Goal: Task Accomplishment & Management: Manage account settings

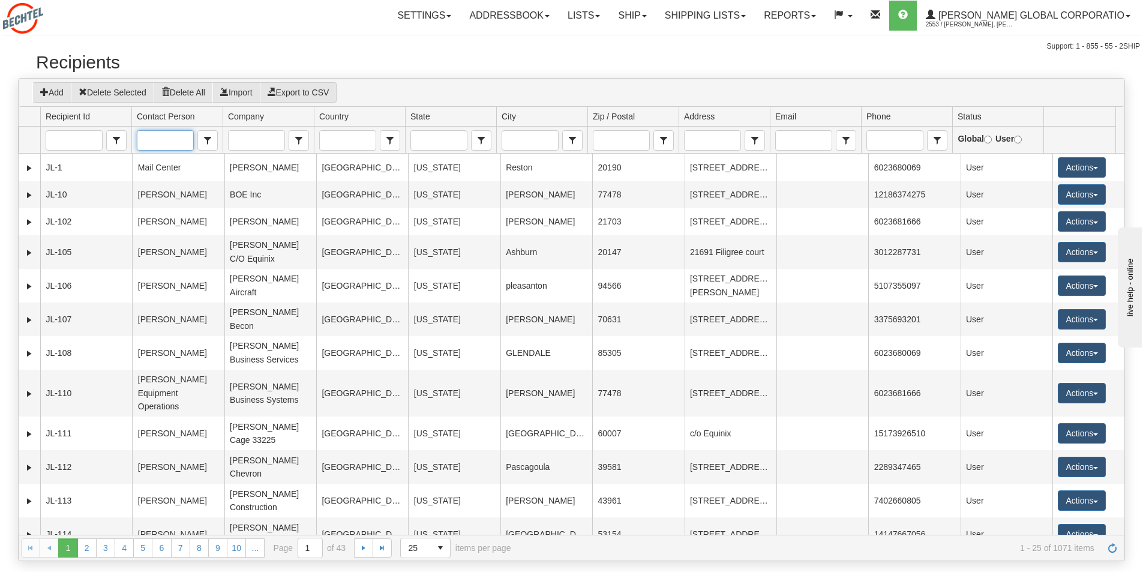
click at [160, 141] on input "Contact Person" at bounding box center [164, 140] width 55 height 19
type input "alex"
drag, startPoint x: 163, startPoint y: 144, endPoint x: 127, endPoint y: 139, distance: 36.9
click at [127, 139] on tr "Is equal to eq Contains contains alex Contains contains Contains contains Conta…" at bounding box center [567, 140] width 1096 height 27
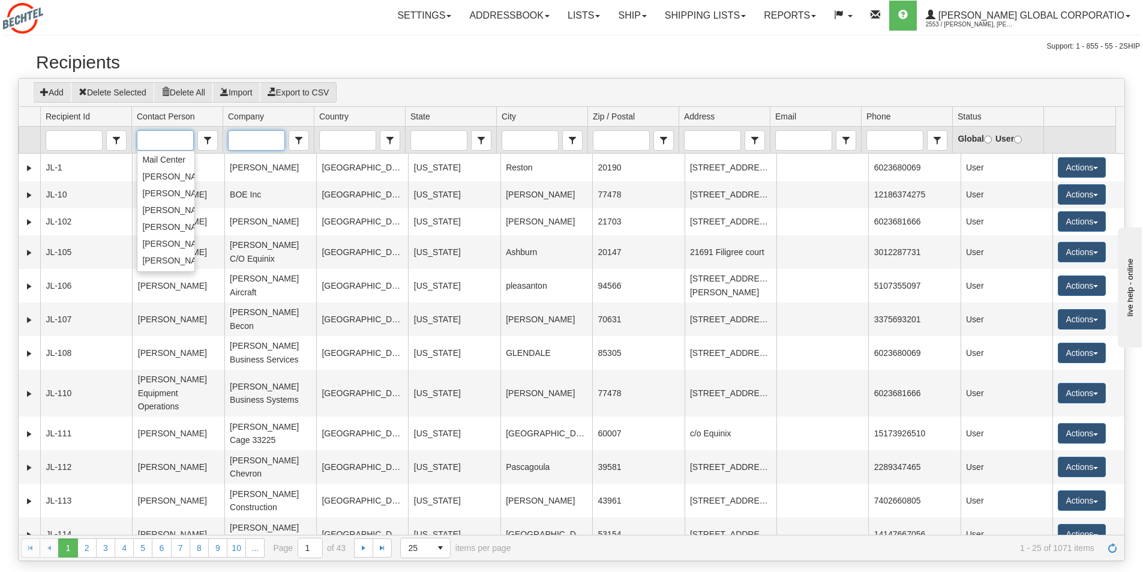
click at [249, 137] on input "Company" at bounding box center [256, 140] width 55 height 19
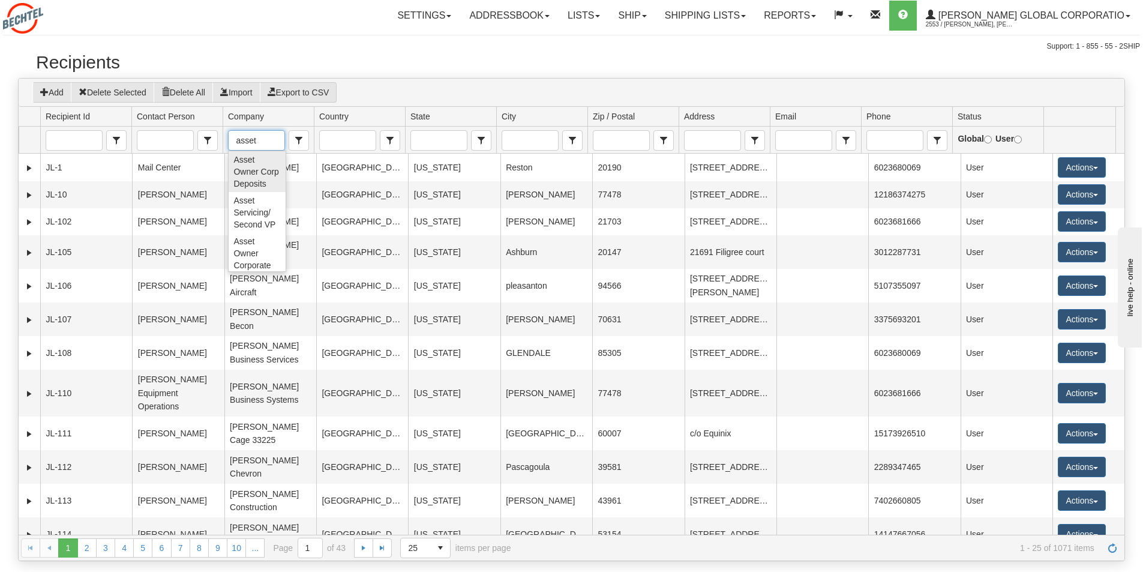
click at [251, 181] on span "Asset Owner Corp Deposits" at bounding box center [256, 172] width 47 height 36
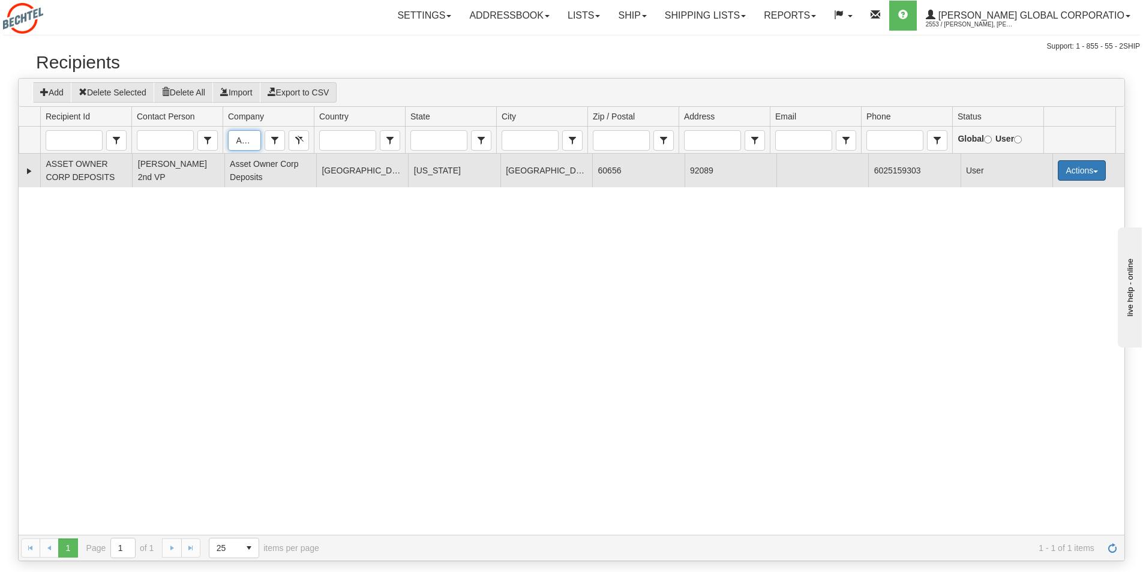
type input "Asset Owner Corp Deposits"
click at [1092, 172] on button "Actions" at bounding box center [1081, 170] width 48 height 20
click at [1033, 193] on link "Edit" at bounding box center [1057, 193] width 96 height 16
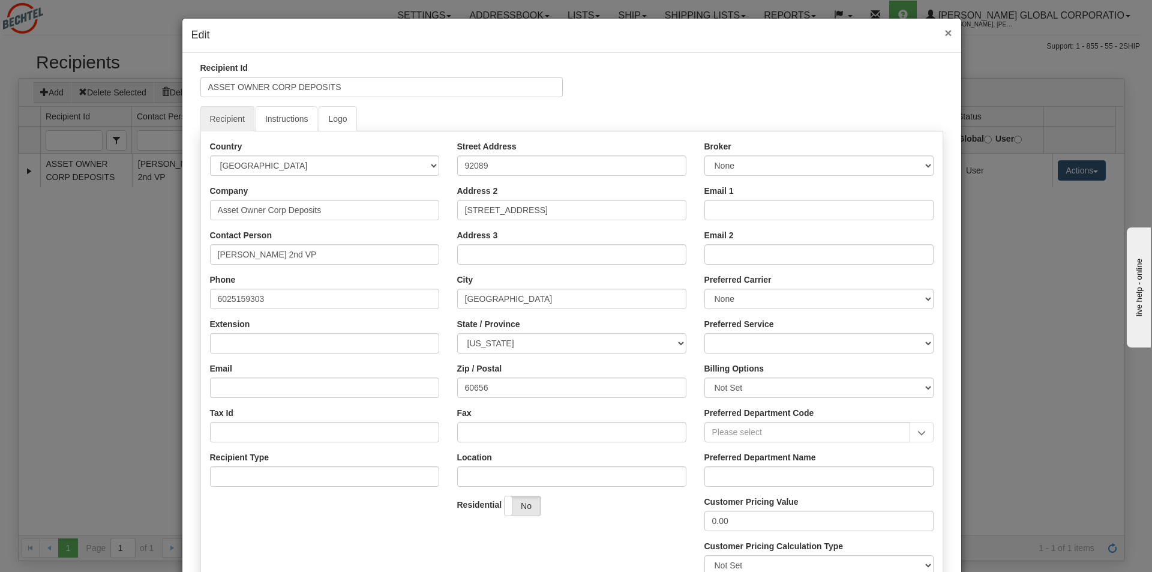
click at [944, 33] on span "×" at bounding box center [947, 33] width 7 height 14
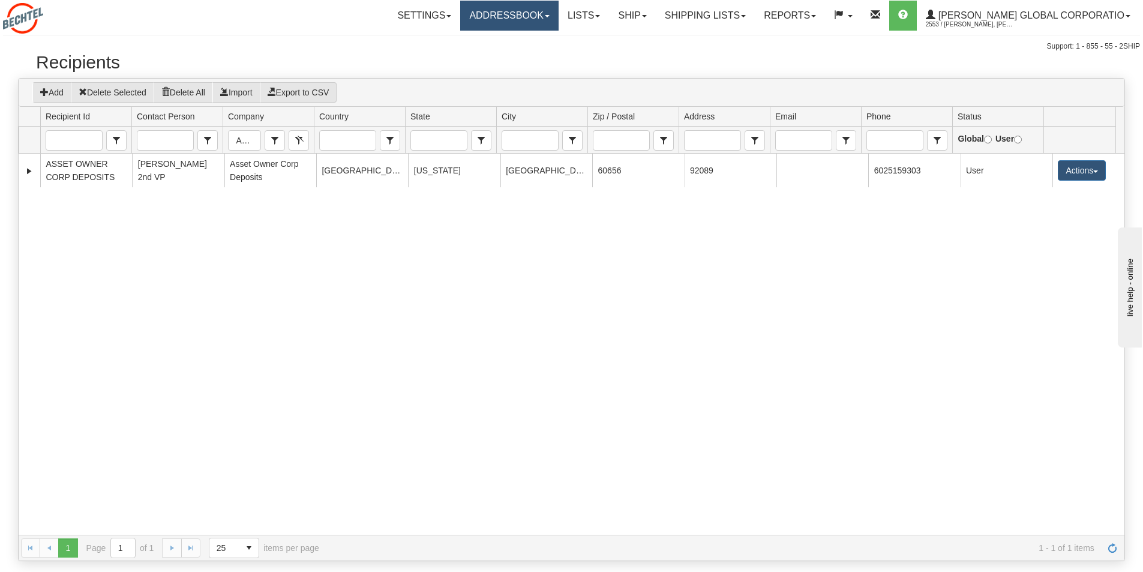
click at [558, 19] on link "Addressbook" at bounding box center [509, 16] width 98 height 30
click at [509, 43] on span "Recipients" at bounding box center [494, 42] width 39 height 10
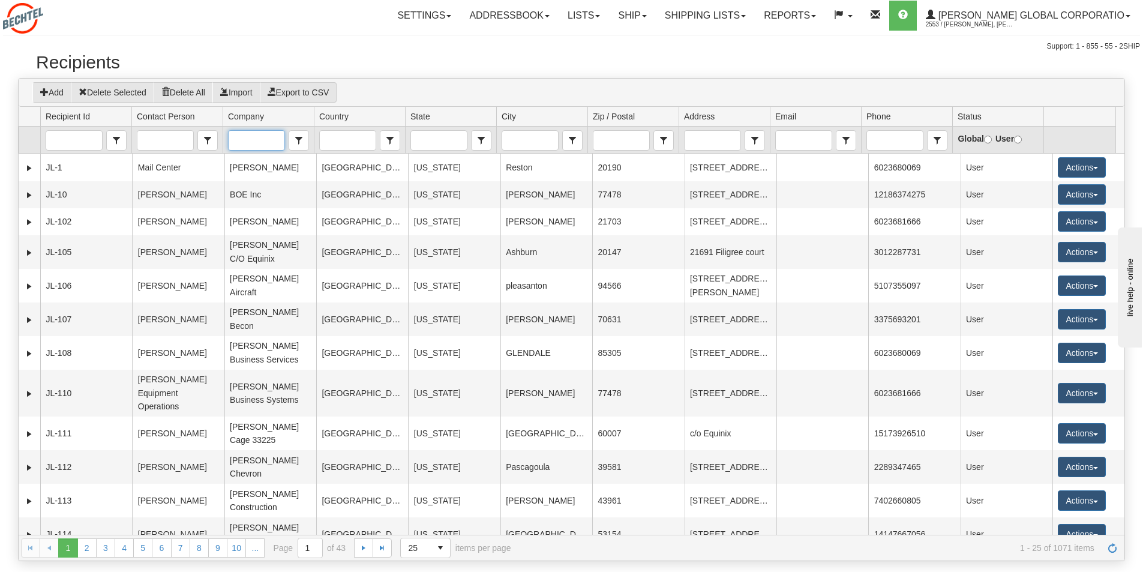
click at [241, 140] on input "Company" at bounding box center [256, 140] width 55 height 19
click at [247, 178] on span "Asset Owner Corp Deposits" at bounding box center [256, 172] width 47 height 36
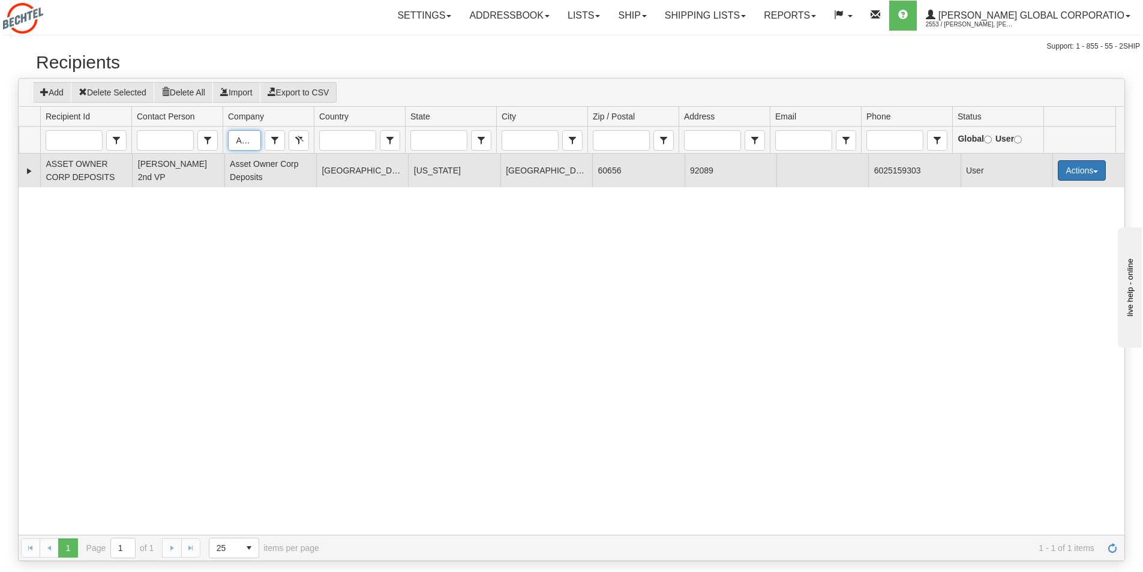
click at [1093, 171] on span "button" at bounding box center [1095, 171] width 5 height 2
type input "Asset Owner Corp Deposits"
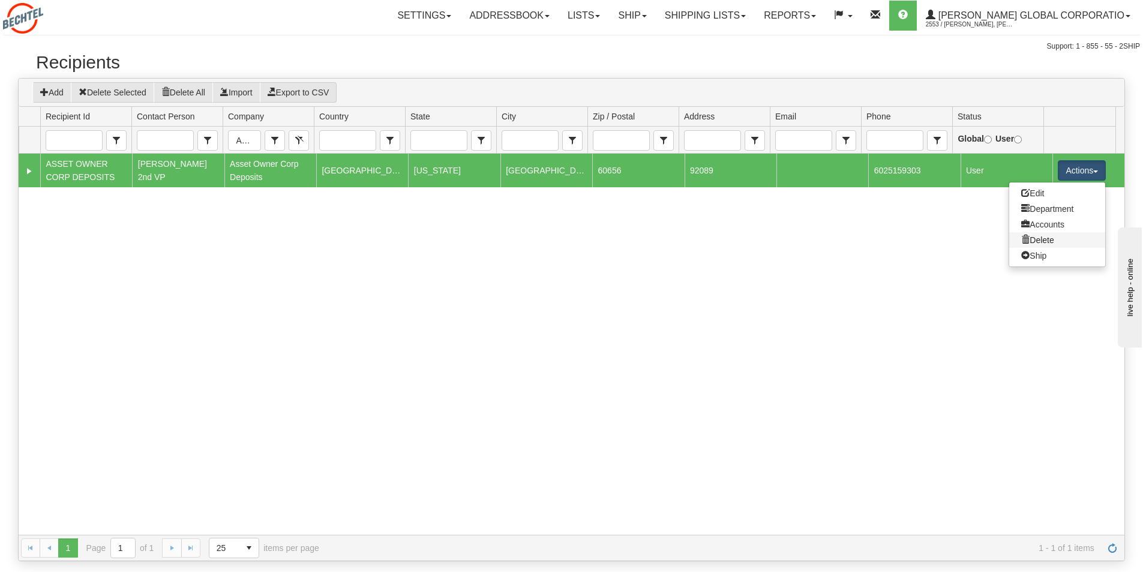
click at [1032, 239] on link "Delete" at bounding box center [1057, 240] width 96 height 16
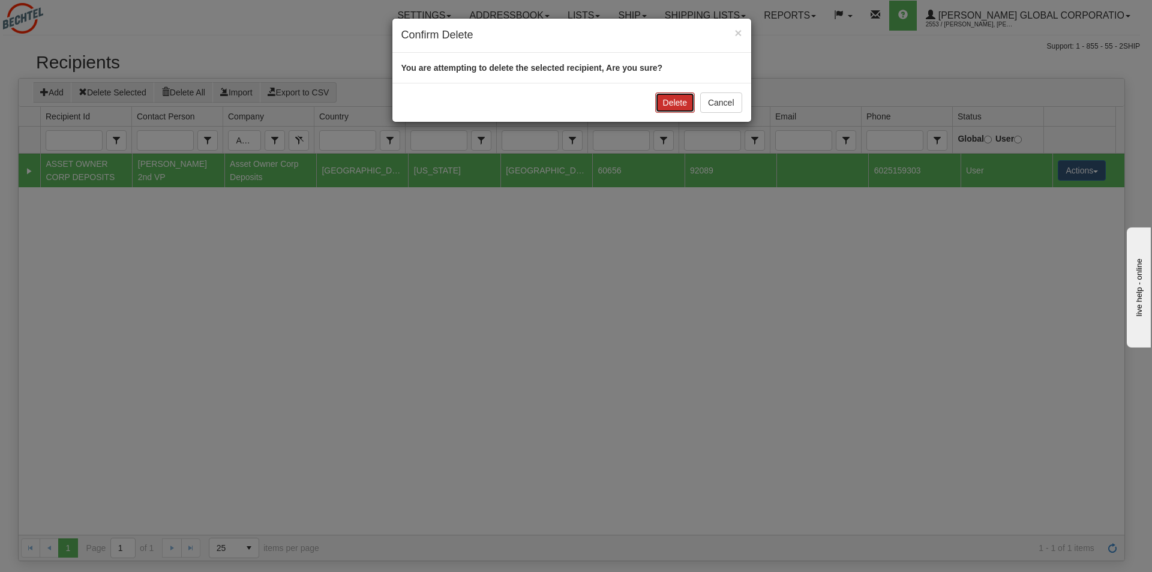
click at [665, 103] on button "Delete" at bounding box center [675, 102] width 40 height 20
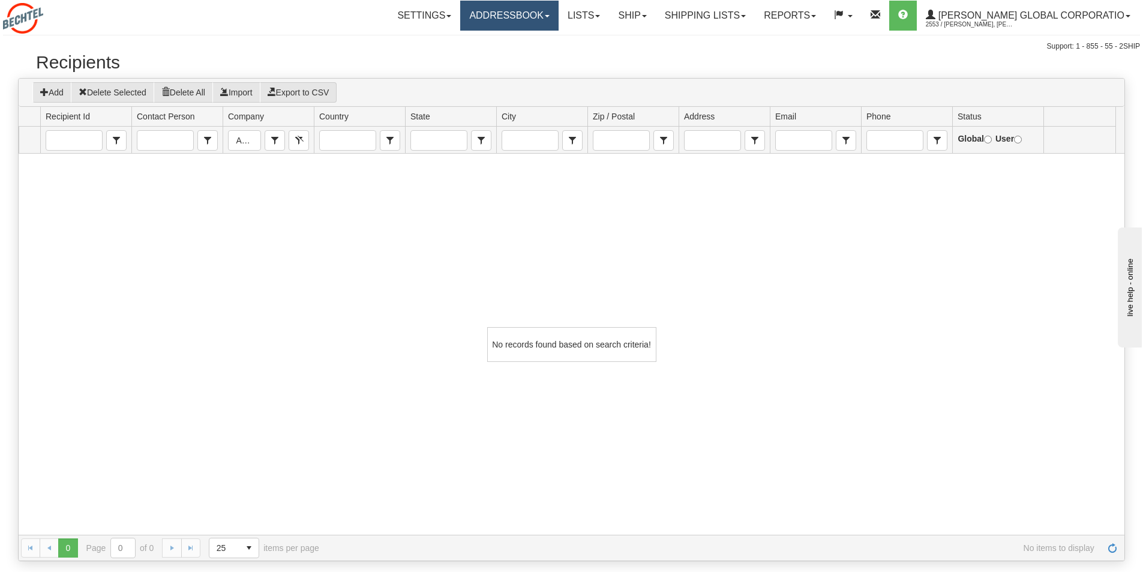
click at [558, 11] on link "Addressbook" at bounding box center [509, 16] width 98 height 30
click at [513, 35] on link "Recipients" at bounding box center [510, 42] width 95 height 16
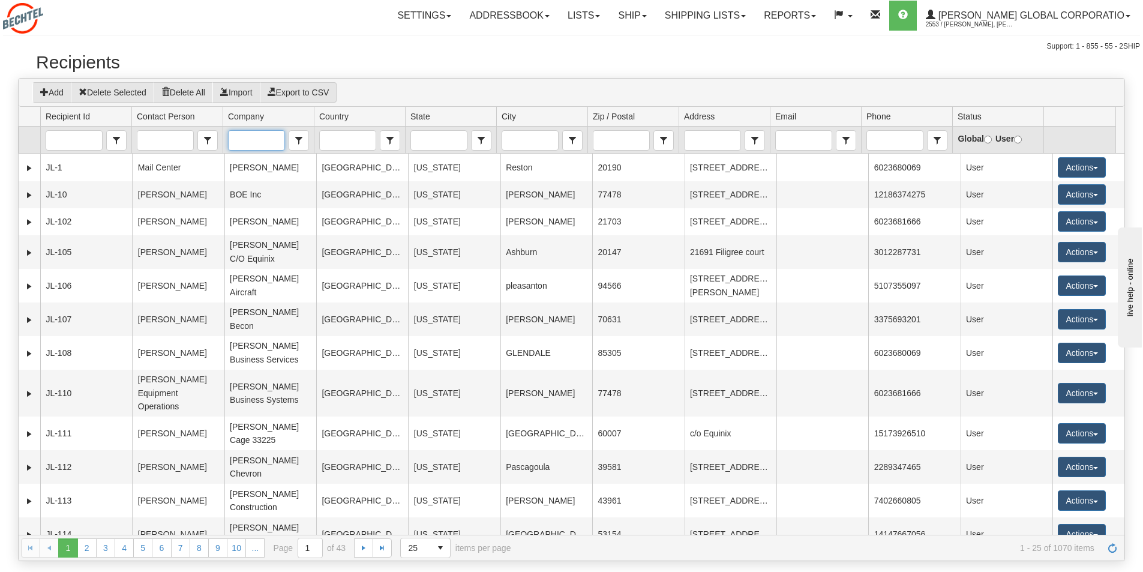
click at [258, 139] on input "Company" at bounding box center [256, 140] width 55 height 19
type input "a"
click at [519, 143] on input "City" at bounding box center [529, 140] width 55 height 19
click at [520, 161] on span "[GEOGRAPHIC_DATA]" at bounding box center [551, 160] width 88 height 12
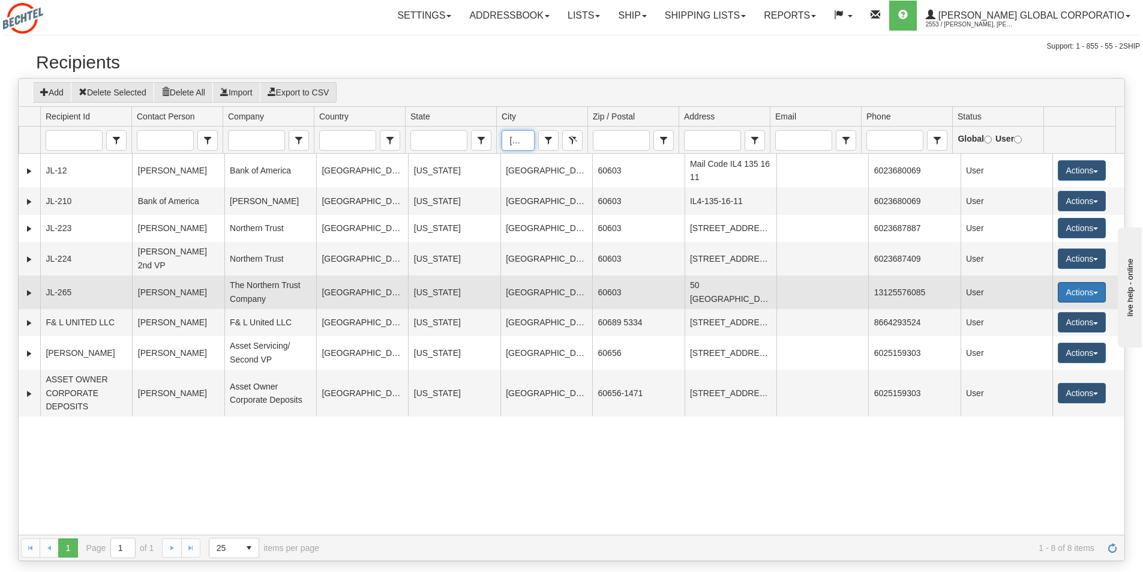
type input "[GEOGRAPHIC_DATA]"
click at [1091, 296] on button "Actions" at bounding box center [1081, 292] width 48 height 20
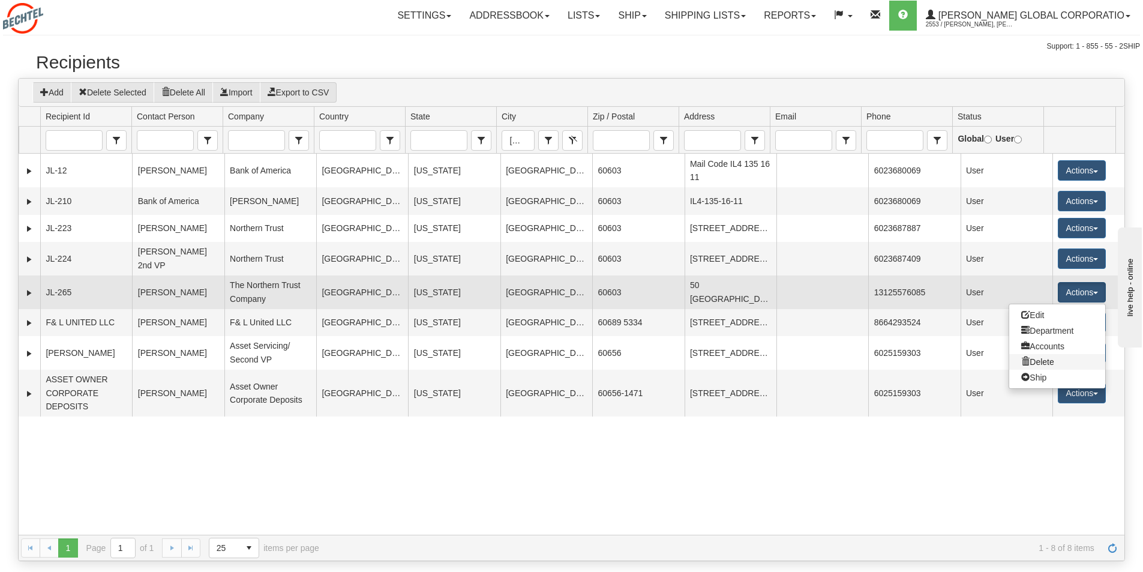
click at [1031, 367] on link "Delete" at bounding box center [1057, 362] width 96 height 16
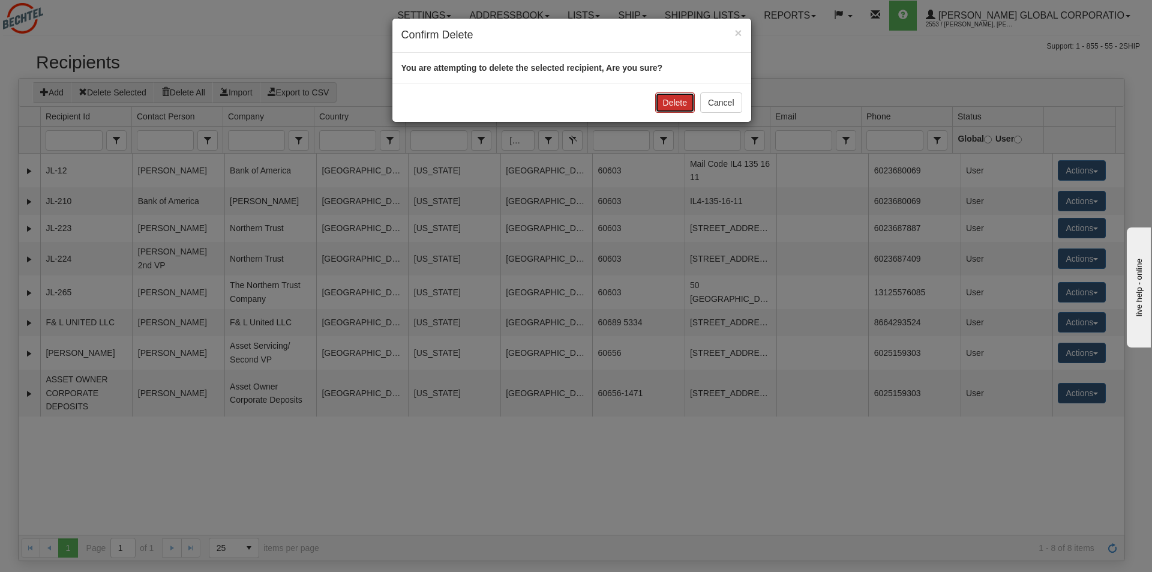
click at [674, 97] on button "Delete" at bounding box center [675, 102] width 40 height 20
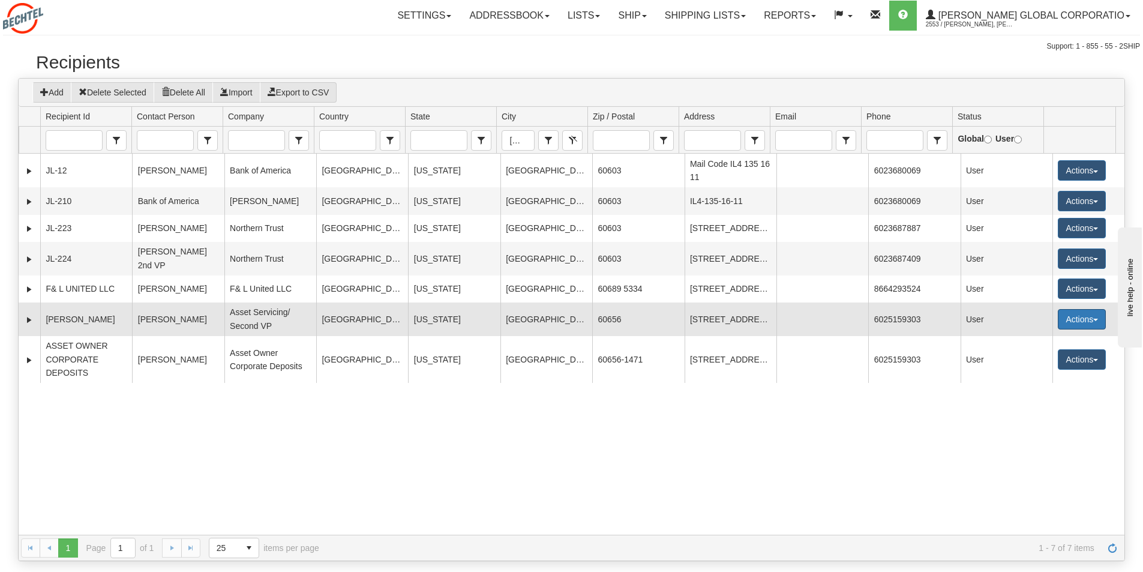
click at [1093, 321] on span "button" at bounding box center [1095, 319] width 5 height 2
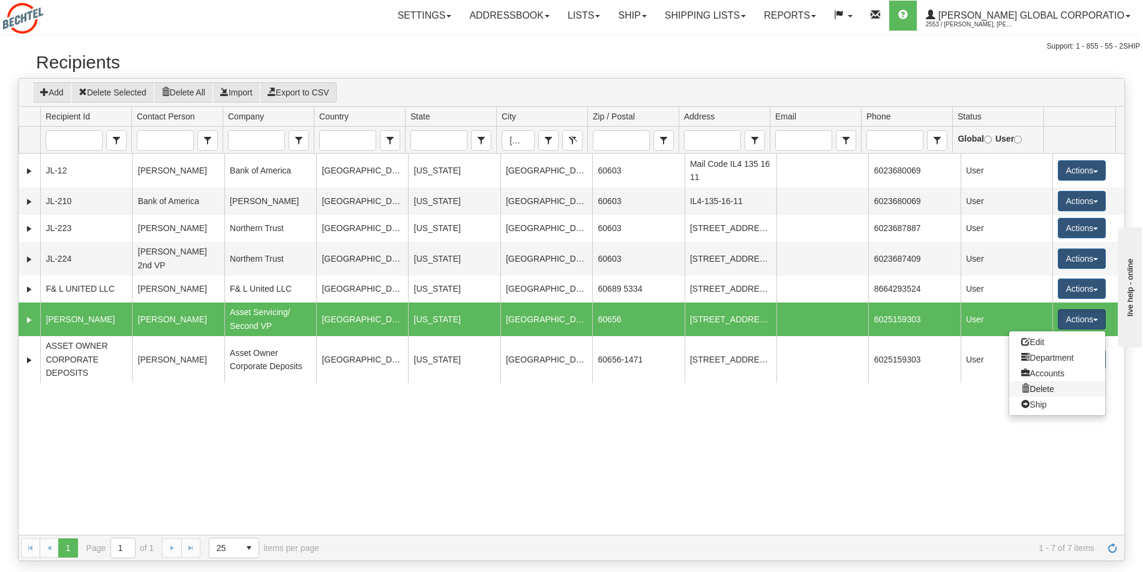
click at [1044, 396] on link "Delete" at bounding box center [1057, 389] width 96 height 16
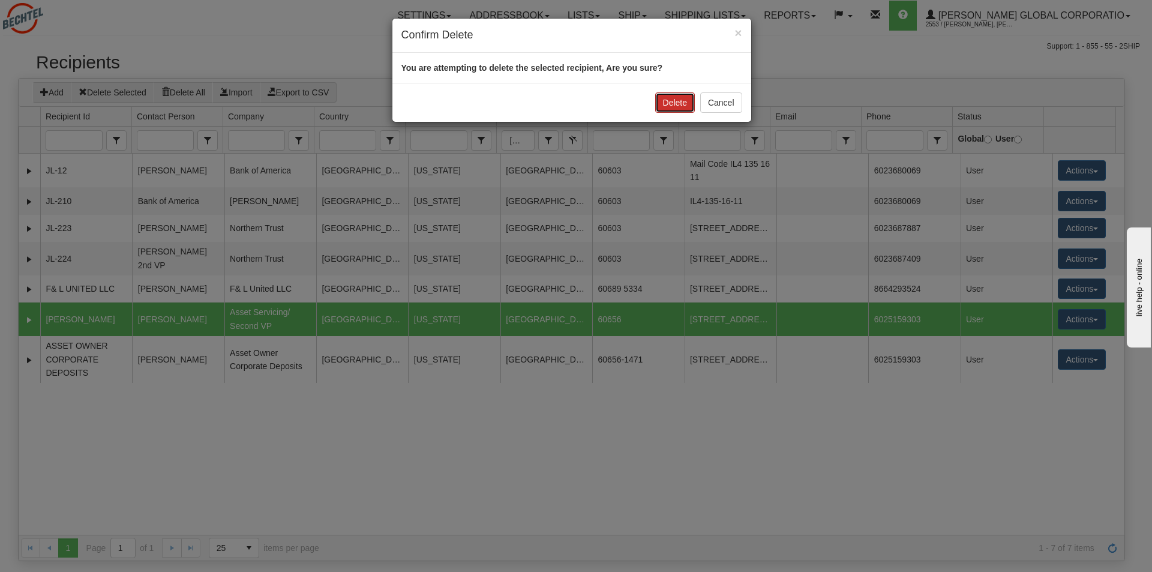
click at [667, 103] on button "Delete" at bounding box center [675, 102] width 40 height 20
